Goal: Download file/media

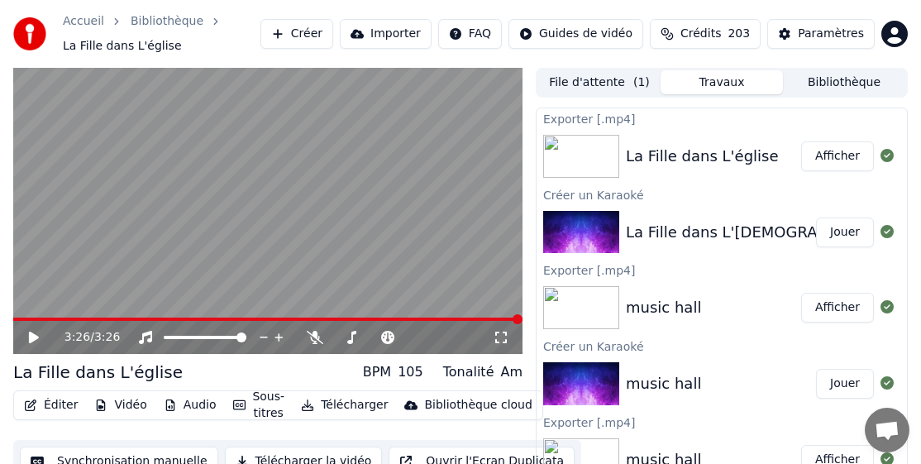
click at [628, 2] on div "Accueil Bibliothèque La Fille dans L'[DEMOGRAPHIC_DATA] Créer Importer FAQ Guid…" at bounding box center [460, 34] width 921 height 68
click at [866, 90] on button "Bibliothèque" at bounding box center [844, 82] width 122 height 24
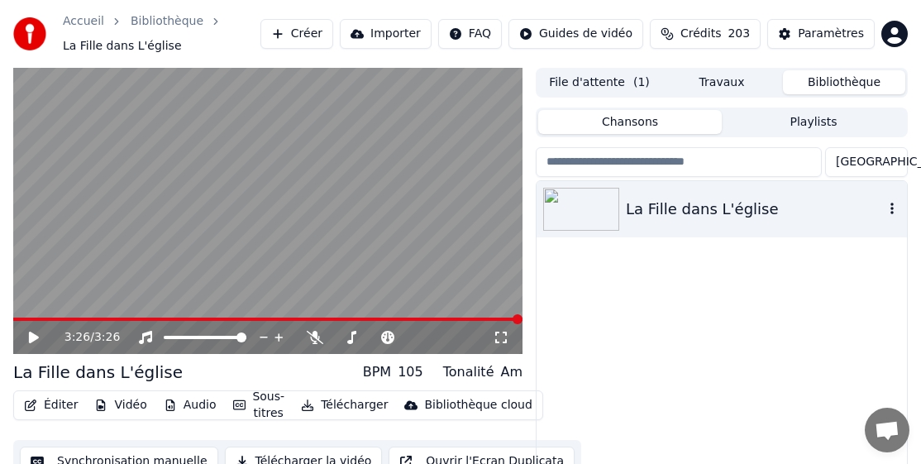
click at [889, 208] on icon "button" at bounding box center [892, 208] width 17 height 13
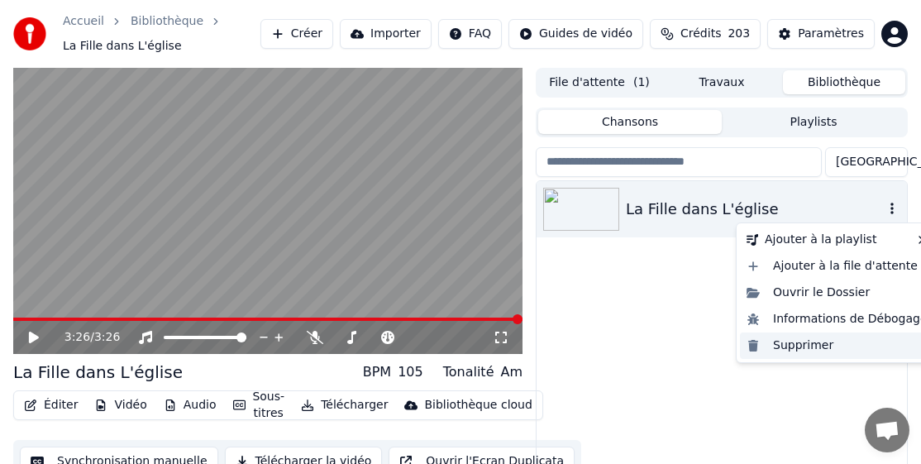
click at [798, 344] on div "Supprimer" at bounding box center [837, 345] width 194 height 26
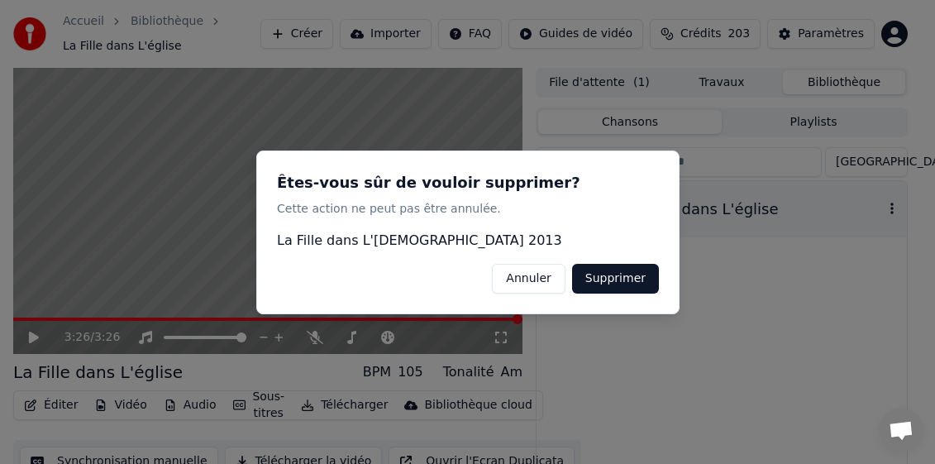
click at [609, 277] on button "Supprimer" at bounding box center [614, 278] width 87 height 30
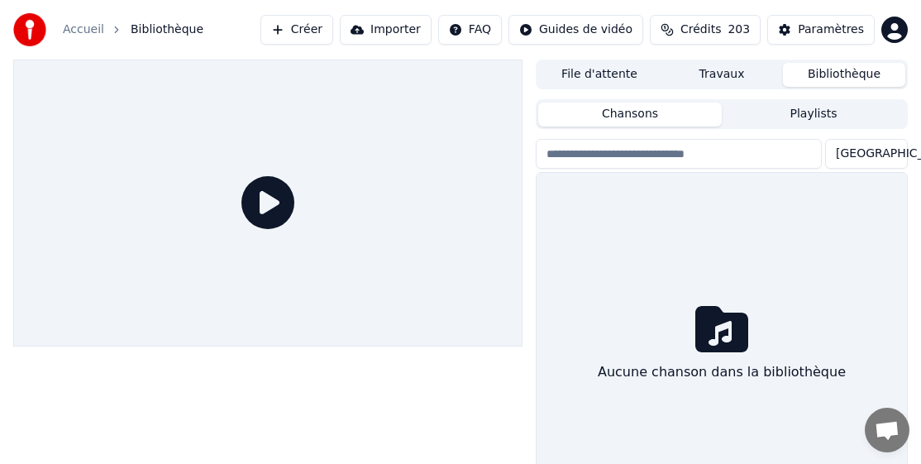
click at [333, 29] on button "Créer" at bounding box center [296, 30] width 73 height 30
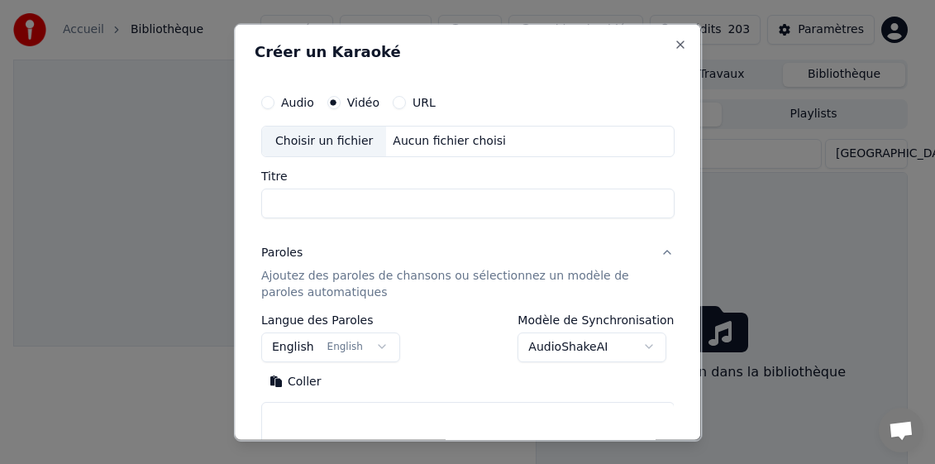
click at [319, 145] on div "Choisir un fichier" at bounding box center [324, 141] width 124 height 30
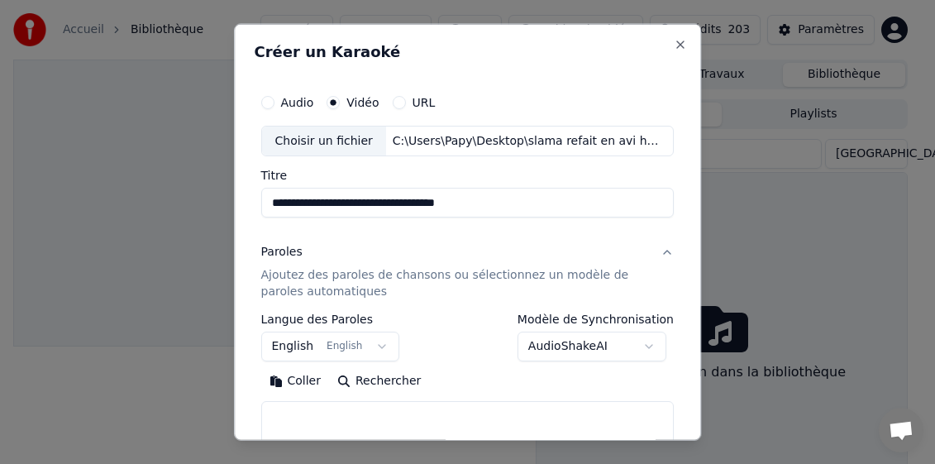
drag, startPoint x: 301, startPoint y: 203, endPoint x: 588, endPoint y: 210, distance: 286.9
click at [588, 210] on input "**********" at bounding box center [467, 203] width 413 height 30
type input "****"
click at [286, 344] on body "**********" at bounding box center [460, 232] width 921 height 464
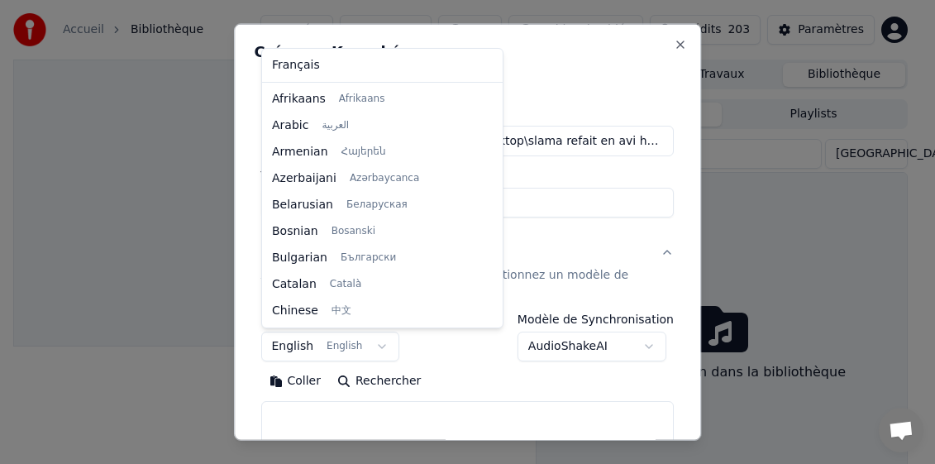
scroll to position [132, 0]
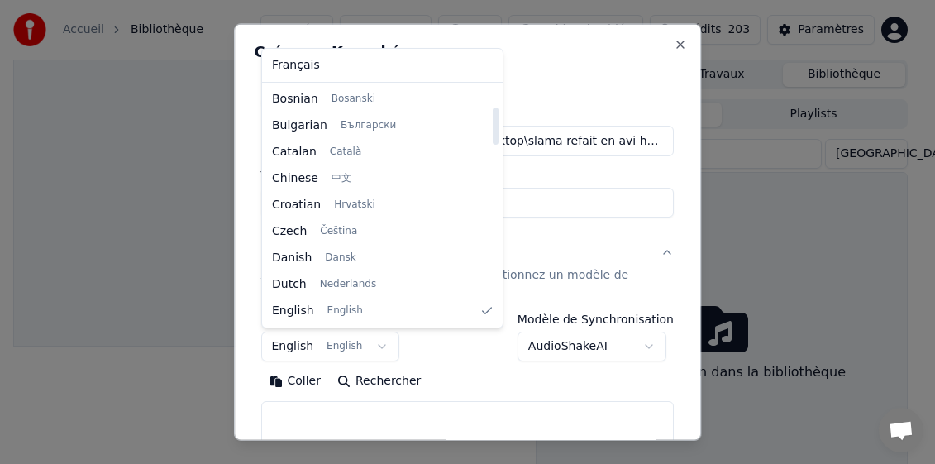
select select "**"
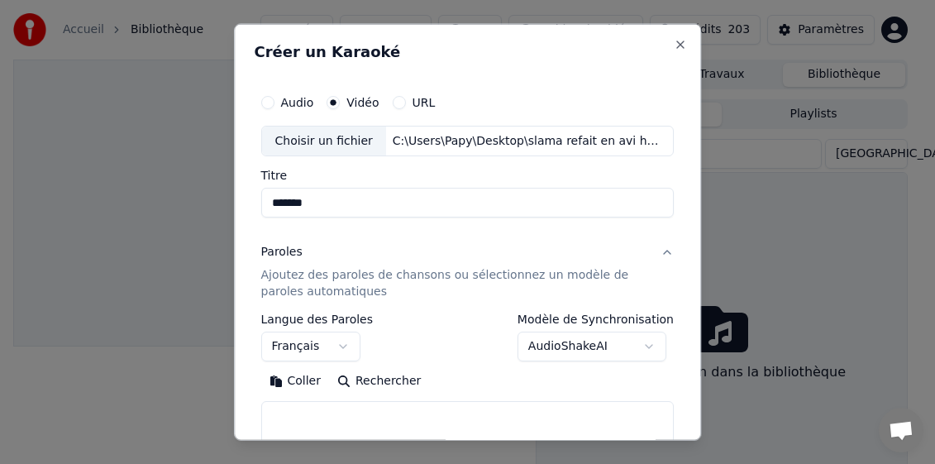
click at [300, 374] on button "Coller" at bounding box center [295, 381] width 69 height 26
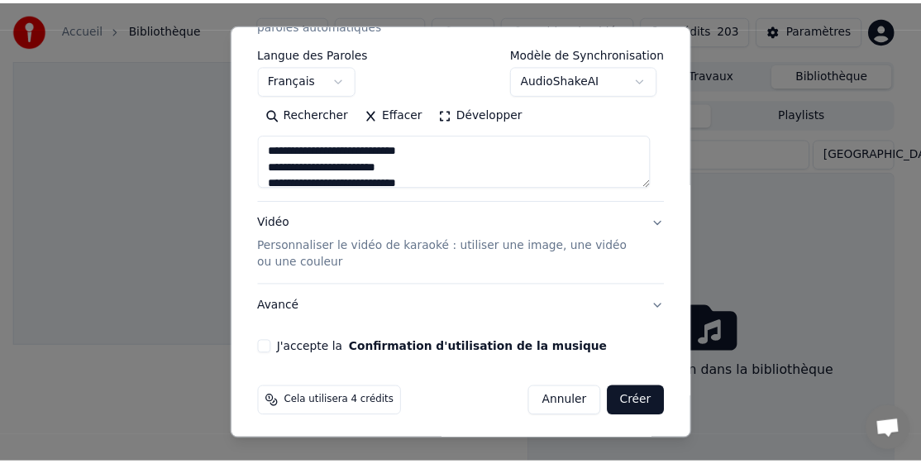
scroll to position [270, 0]
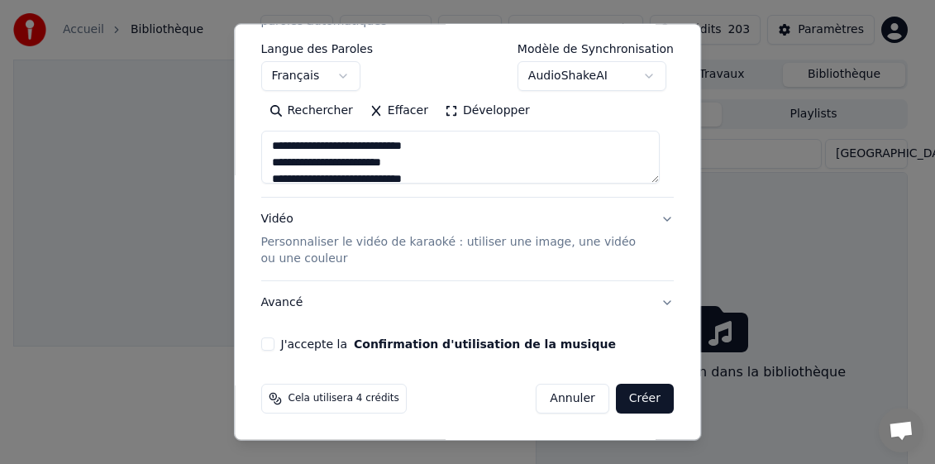
click at [257, 398] on div "Cela utilisera 4 crédits Annuler Créer" at bounding box center [468, 398] width 426 height 43
click at [264, 345] on button "J'accepte la Confirmation d'utilisation de la musique" at bounding box center [267, 343] width 13 height 13
click at [616, 398] on button "Créer" at bounding box center [645, 398] width 58 height 30
type textarea "**********"
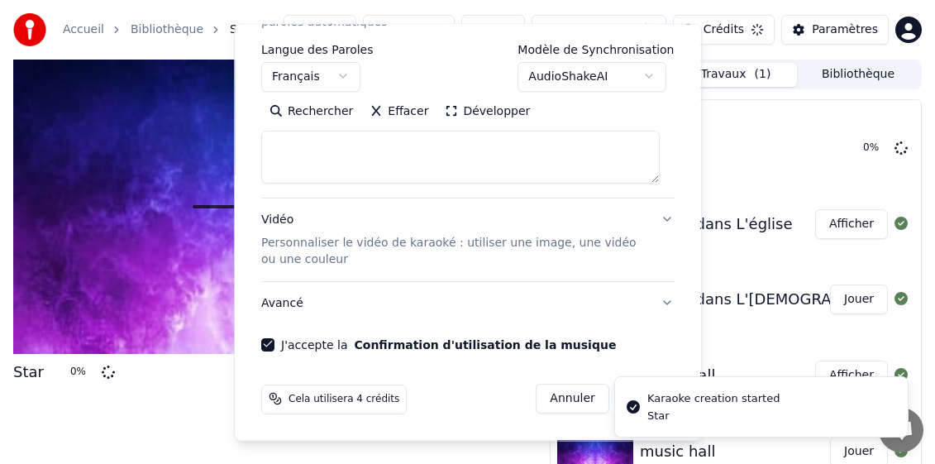
select select
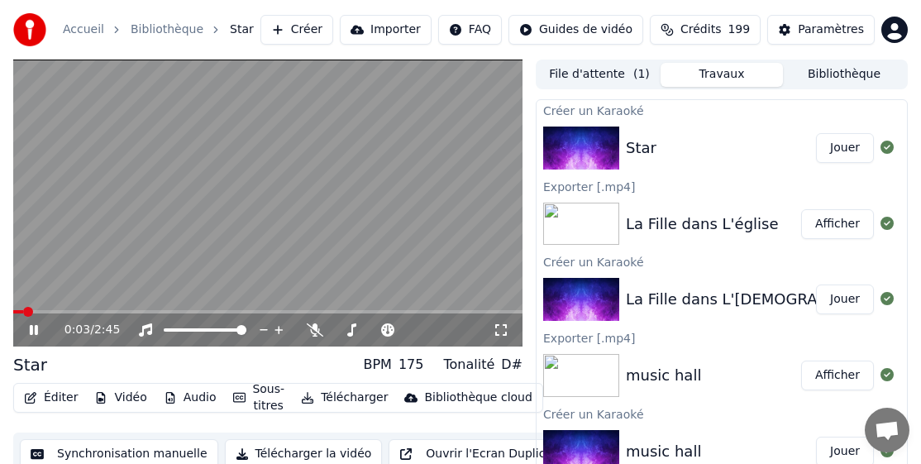
click at [343, 390] on button "Télécharger" at bounding box center [344, 397] width 100 height 23
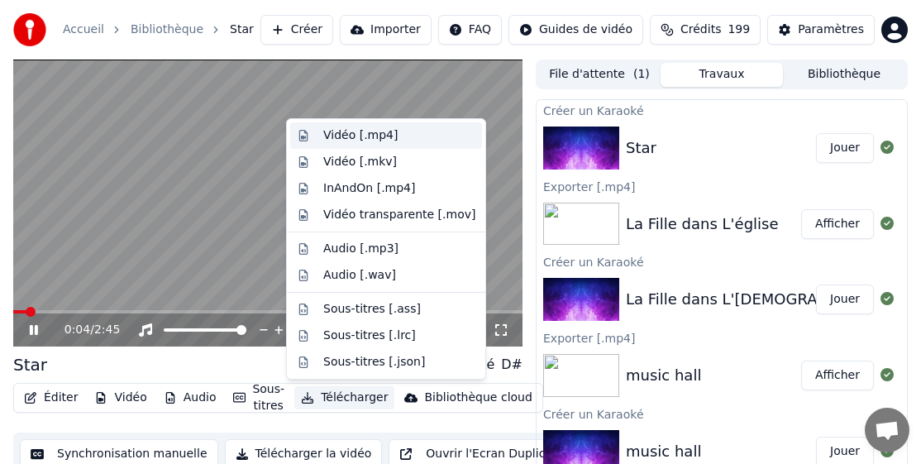
click at [363, 135] on div "Vidéo [.mp4]" at bounding box center [360, 135] width 74 height 17
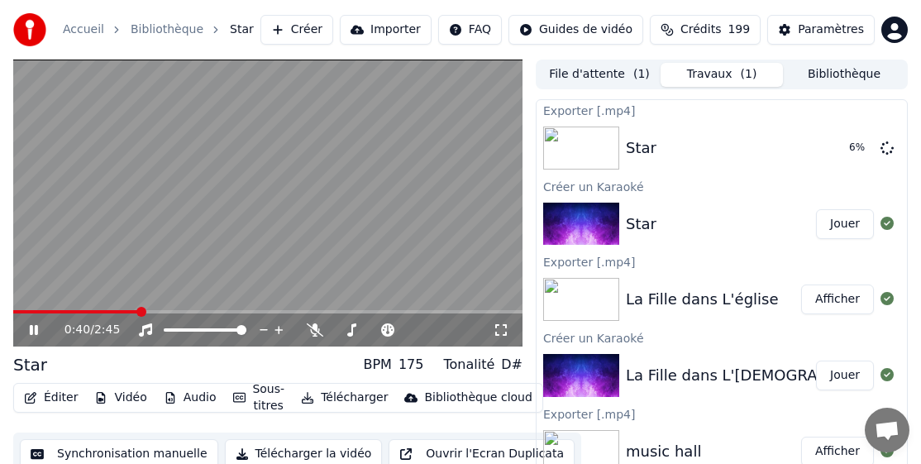
click at [33, 333] on icon at bounding box center [45, 329] width 38 height 13
drag, startPoint x: 34, startPoint y: 419, endPoint x: 47, endPoint y: 405, distance: 19.3
click at [34, 419] on div "Éditer Vidéo Audio Sous-titres Télécharger Bibliothèque cloud Synchronisation m…" at bounding box center [267, 429] width 509 height 93
click at [860, 76] on button "Bibliothèque" at bounding box center [844, 75] width 122 height 24
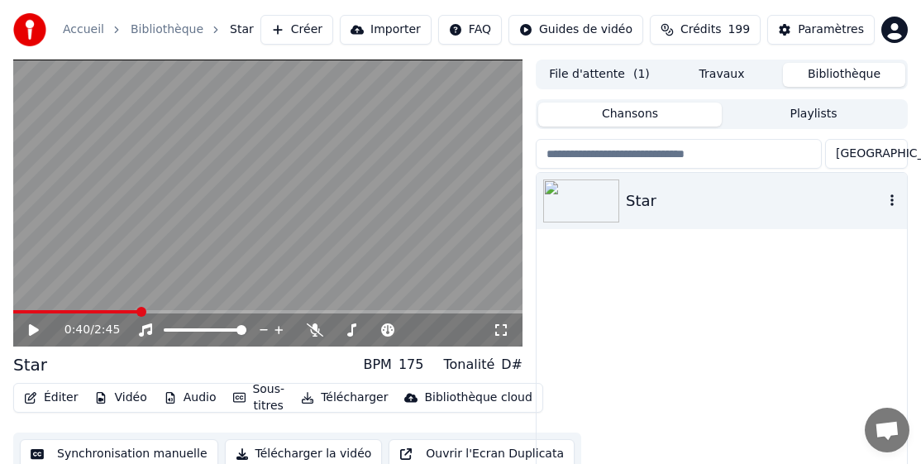
click at [888, 202] on icon "button" at bounding box center [892, 199] width 17 height 13
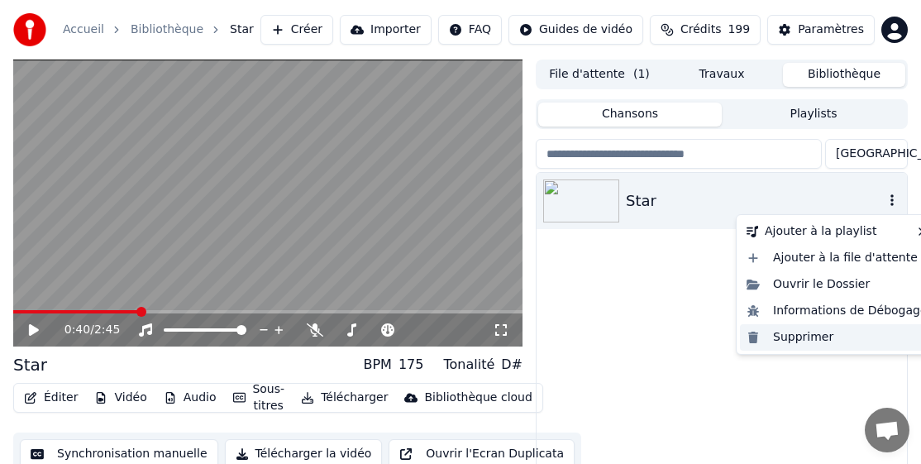
click at [812, 341] on div "Supprimer" at bounding box center [837, 337] width 194 height 26
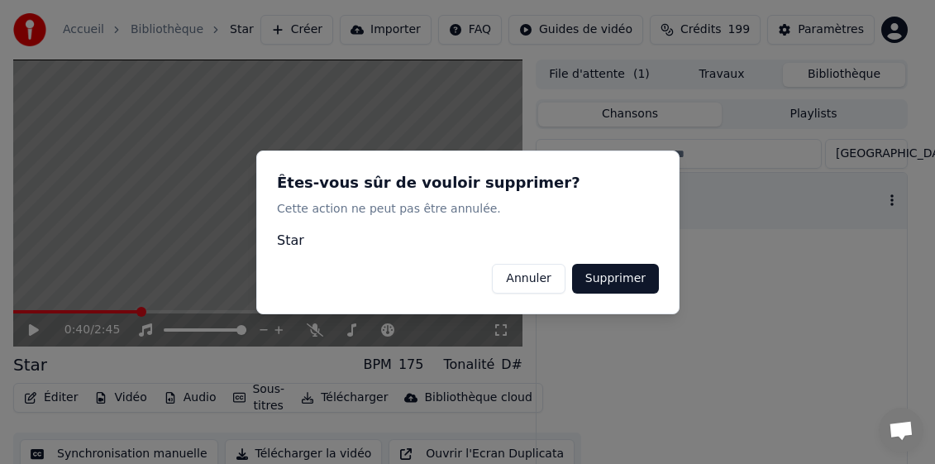
click at [621, 273] on button "Supprimer" at bounding box center [614, 278] width 87 height 30
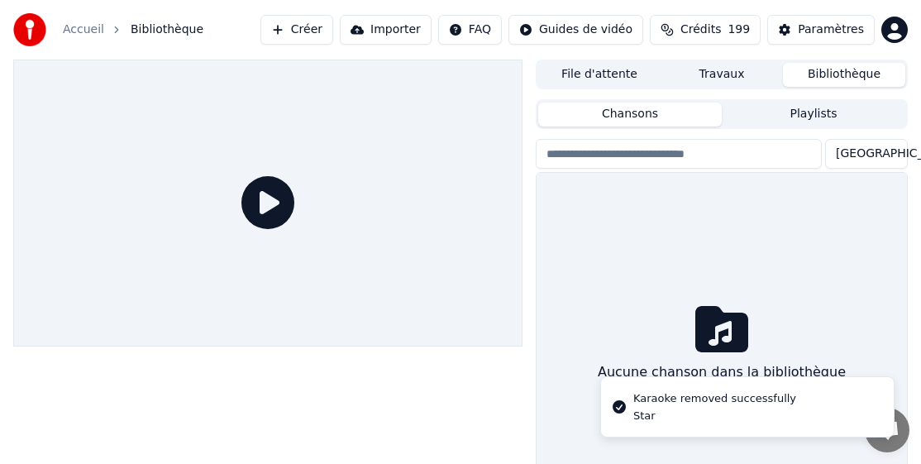
click at [717, 24] on span "Crédits" at bounding box center [700, 29] width 40 height 17
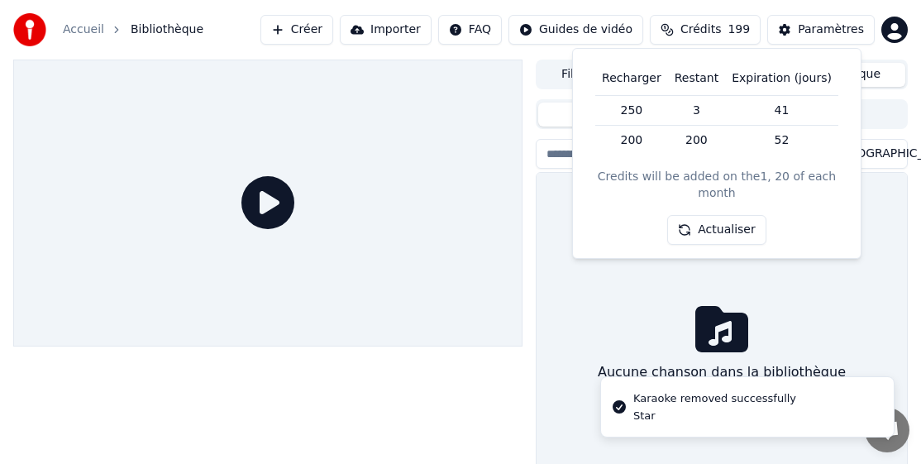
click at [721, 215] on button "Actualiser" at bounding box center [716, 230] width 98 height 30
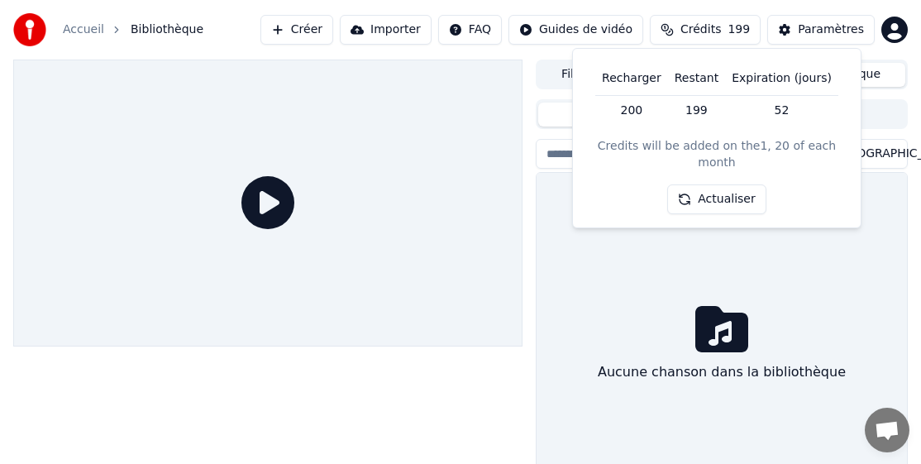
click at [725, 184] on button "Actualiser" at bounding box center [716, 199] width 98 height 30
